Goal: Task Accomplishment & Management: Manage account settings

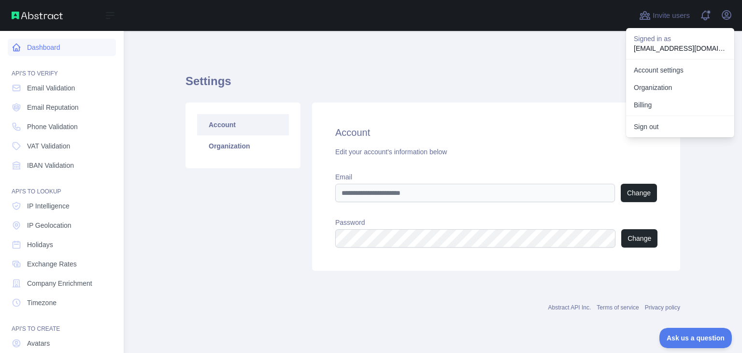
click at [33, 49] on link "Dashboard" at bounding box center [62, 47] width 108 height 17
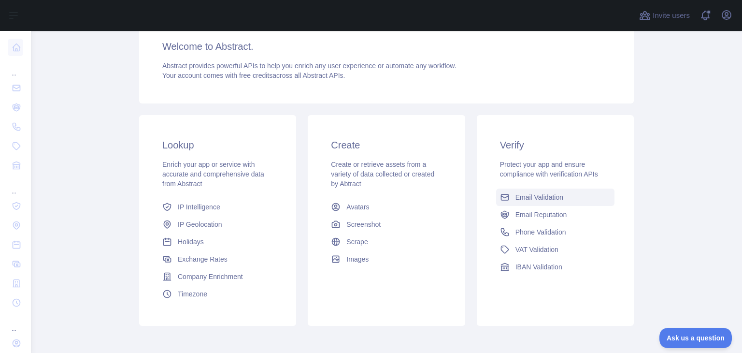
scroll to position [173, 0]
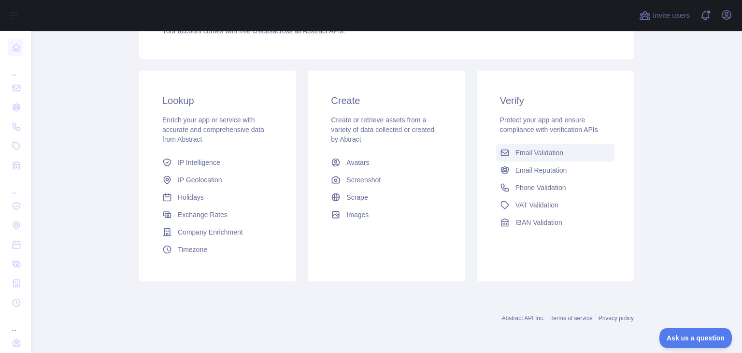
click at [547, 151] on span "Email Validation" at bounding box center [540, 153] width 48 height 10
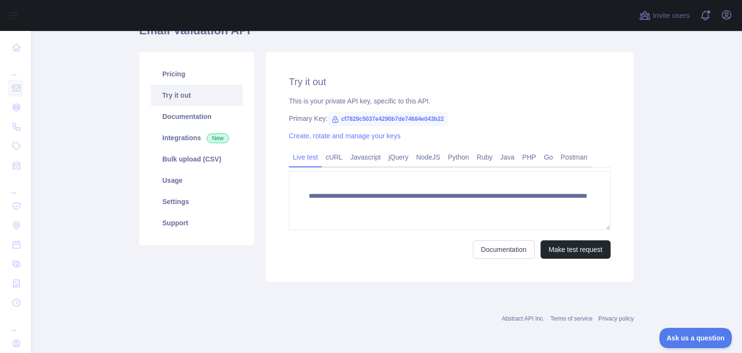
scroll to position [95, 0]
click at [183, 180] on link "Usage" at bounding box center [197, 180] width 92 height 21
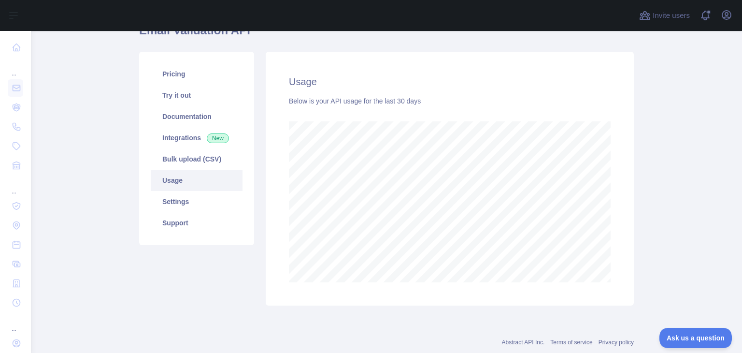
scroll to position [321, 704]
click at [189, 157] on link "Bulk upload (CSV)" at bounding box center [197, 158] width 92 height 21
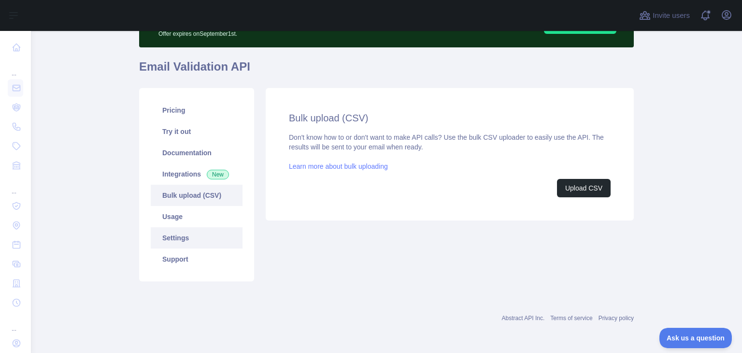
click at [185, 234] on link "Settings" at bounding box center [197, 237] width 92 height 21
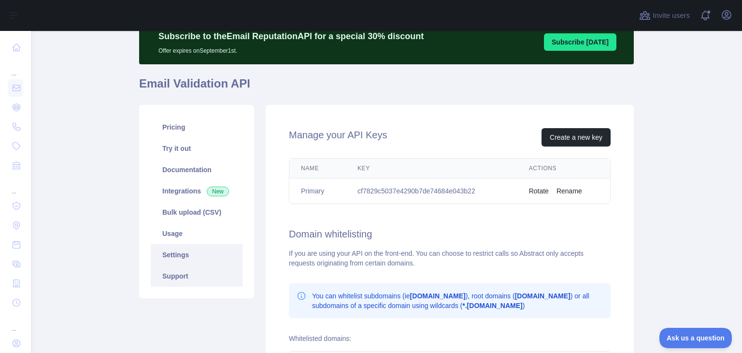
scroll to position [97, 0]
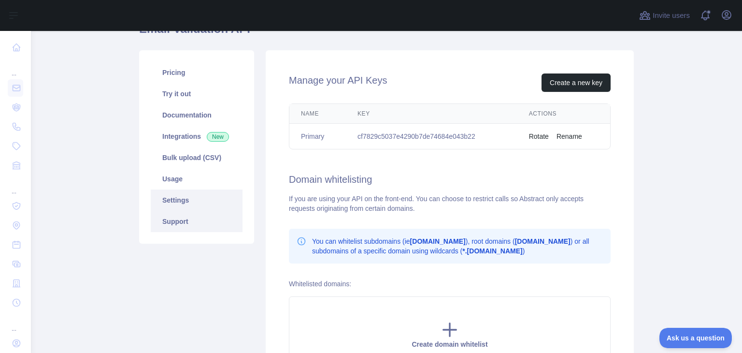
click at [193, 223] on link "Support" at bounding box center [197, 221] width 92 height 21
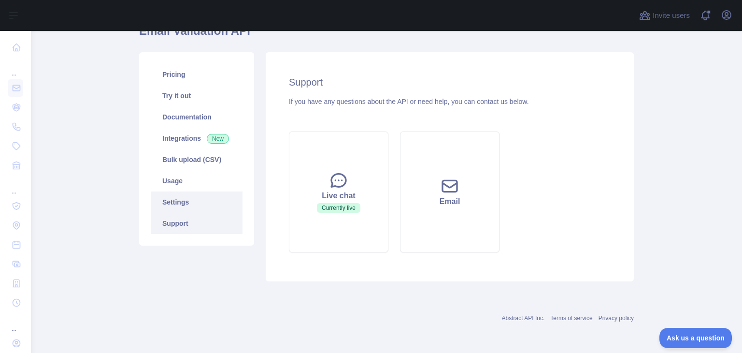
click at [191, 202] on link "Settings" at bounding box center [197, 201] width 92 height 21
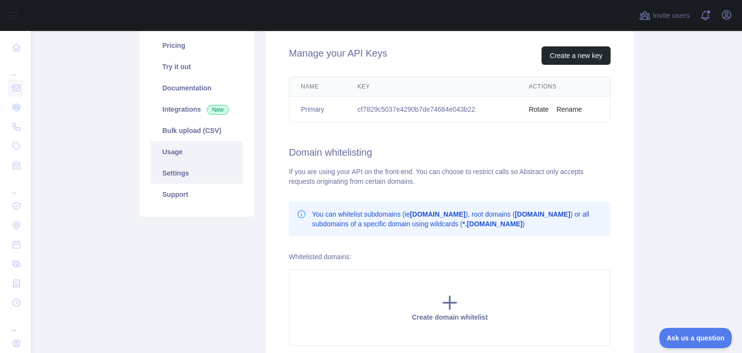
scroll to position [88, 0]
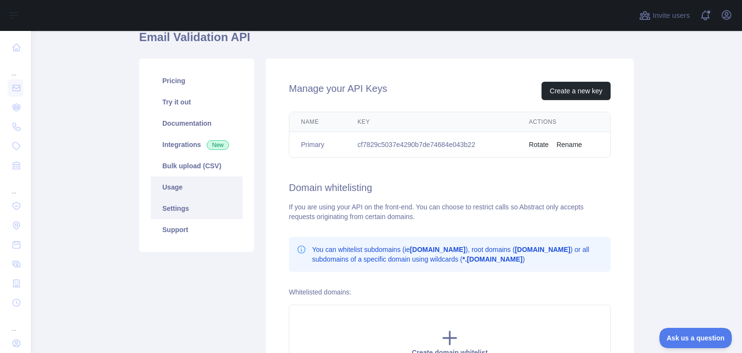
click at [170, 187] on link "Usage" at bounding box center [197, 186] width 92 height 21
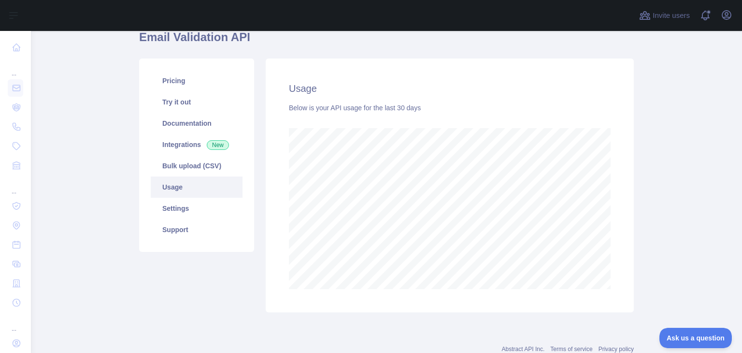
scroll to position [321, 704]
click at [526, 292] on div "Usage Below is your API usage for the last 30 days" at bounding box center [450, 185] width 368 height 254
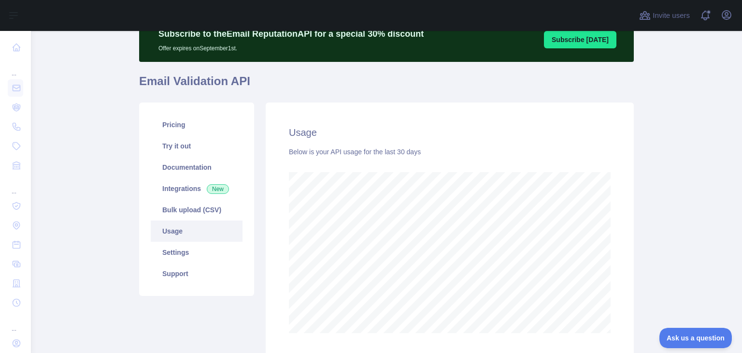
scroll to position [97, 0]
